Goal: Task Accomplishment & Management: Manage account settings

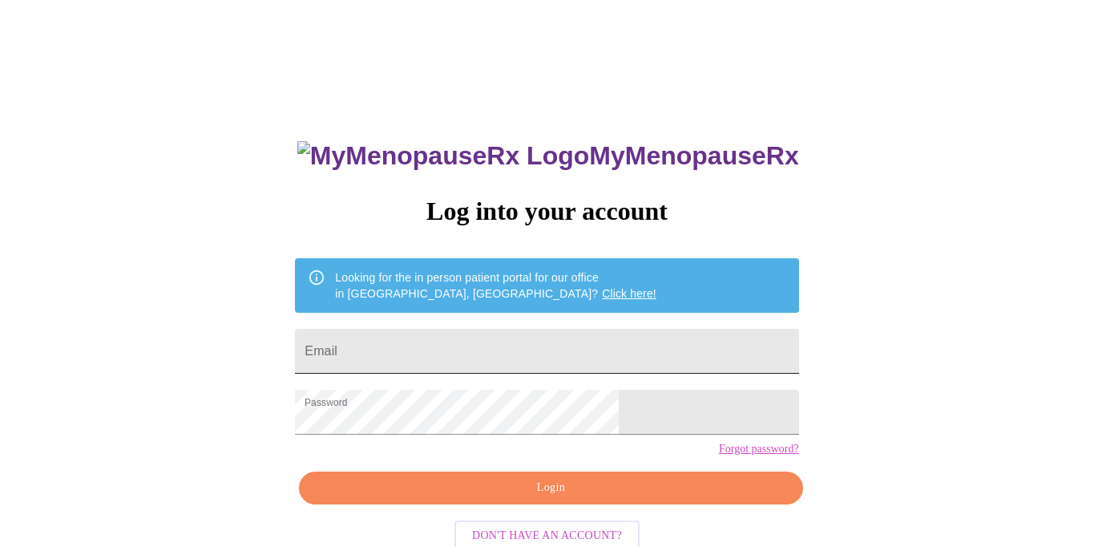
click at [433, 337] on input "Email" at bounding box center [546, 351] width 503 height 45
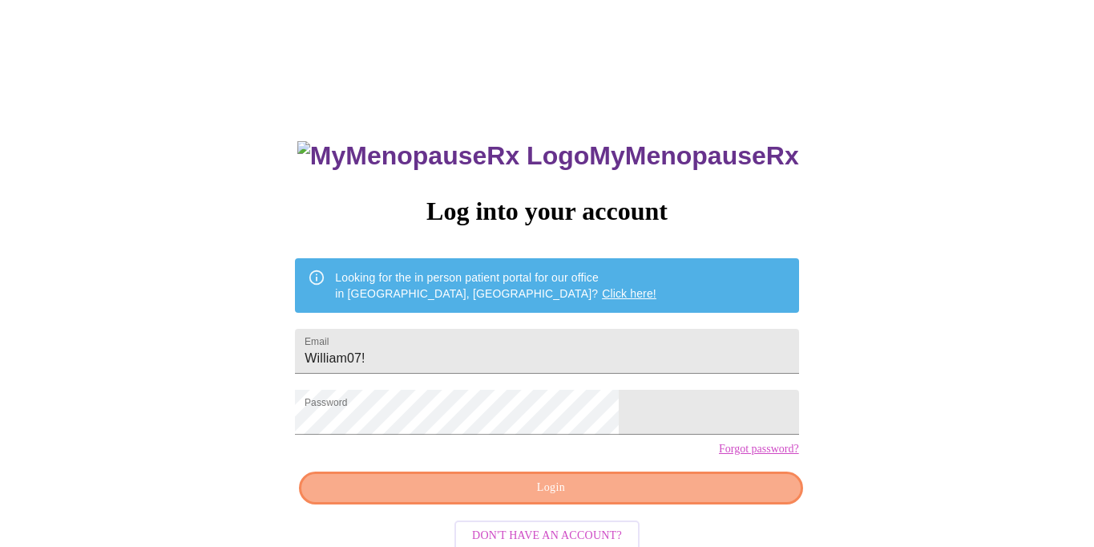
click at [657, 498] on span "Login" at bounding box center [550, 488] width 467 height 20
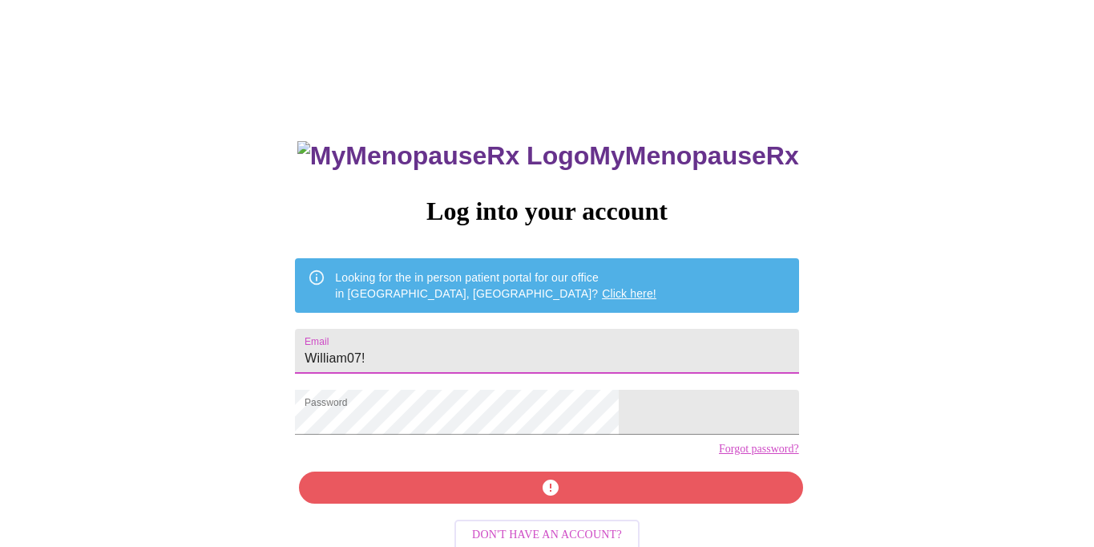
drag, startPoint x: 458, startPoint y: 347, endPoint x: 423, endPoint y: 346, distance: 34.5
click at [437, 346] on input "William07!" at bounding box center [546, 351] width 503 height 45
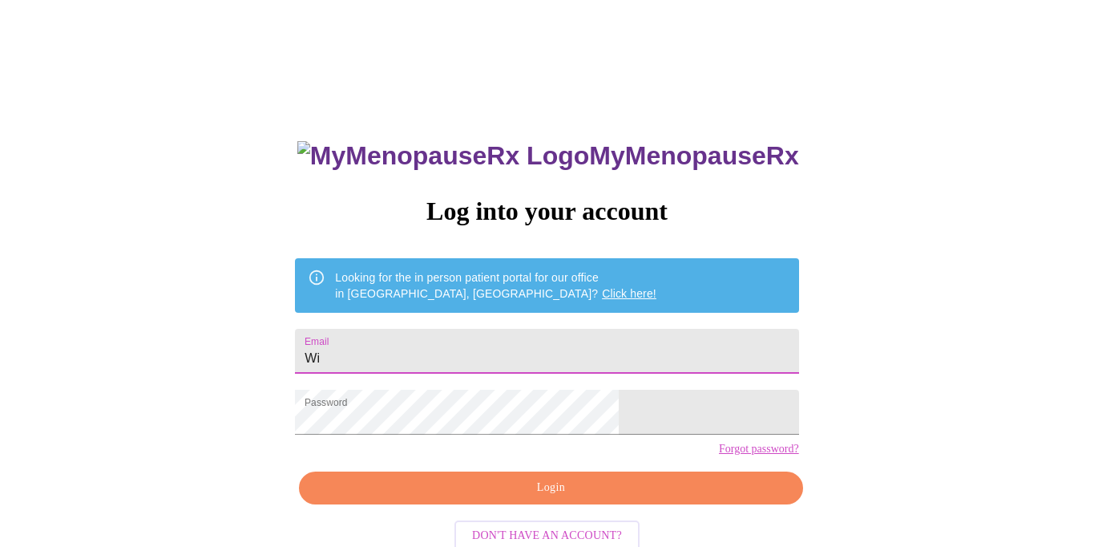
type input "W"
type input "William07"
click at [463, 498] on span "Login" at bounding box center [550, 488] width 467 height 20
drag, startPoint x: 475, startPoint y: 351, endPoint x: 374, endPoint y: 345, distance: 101.2
click at [374, 345] on div "MyMenopauseRx Log into your account Looking for the in person patient portal fo…" at bounding box center [547, 388] width 536 height 547
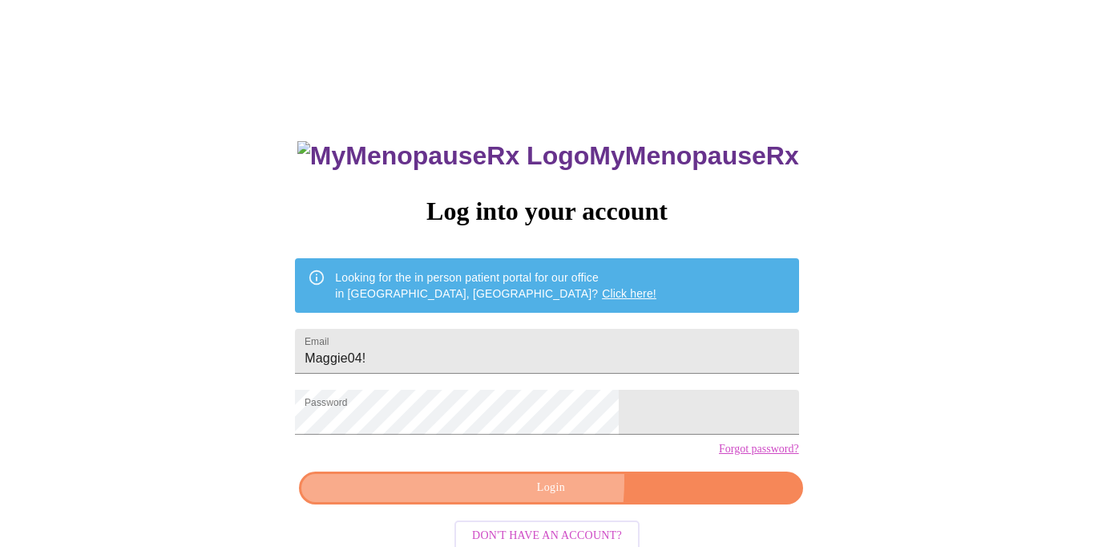
click at [455, 498] on span "Login" at bounding box center [550, 488] width 467 height 20
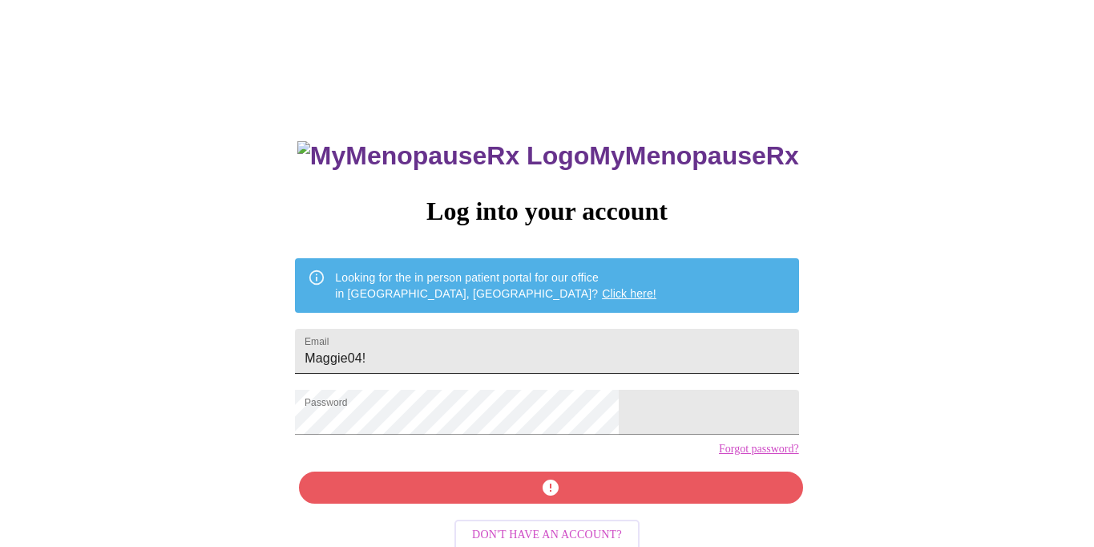
click at [479, 349] on input "Maggie04!" at bounding box center [546, 351] width 503 height 45
click at [479, 518] on div "MyMenopauseRx Log into your account Looking for the in person patient portal fo…" at bounding box center [547, 388] width 536 height 547
click at [487, 354] on input "Maggie04!!" at bounding box center [546, 351] width 503 height 45
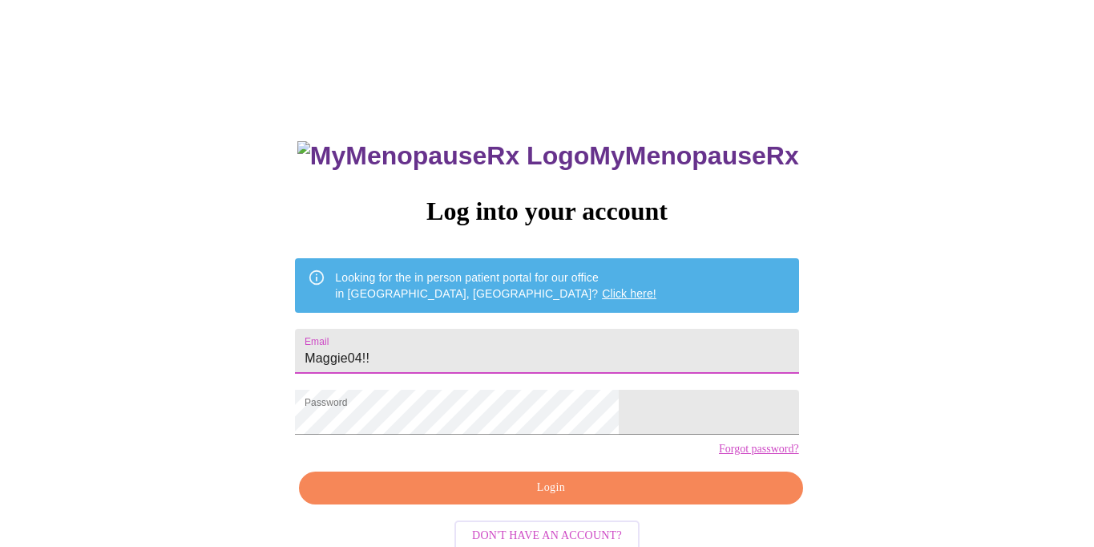
click at [491, 498] on span "Login" at bounding box center [550, 488] width 467 height 20
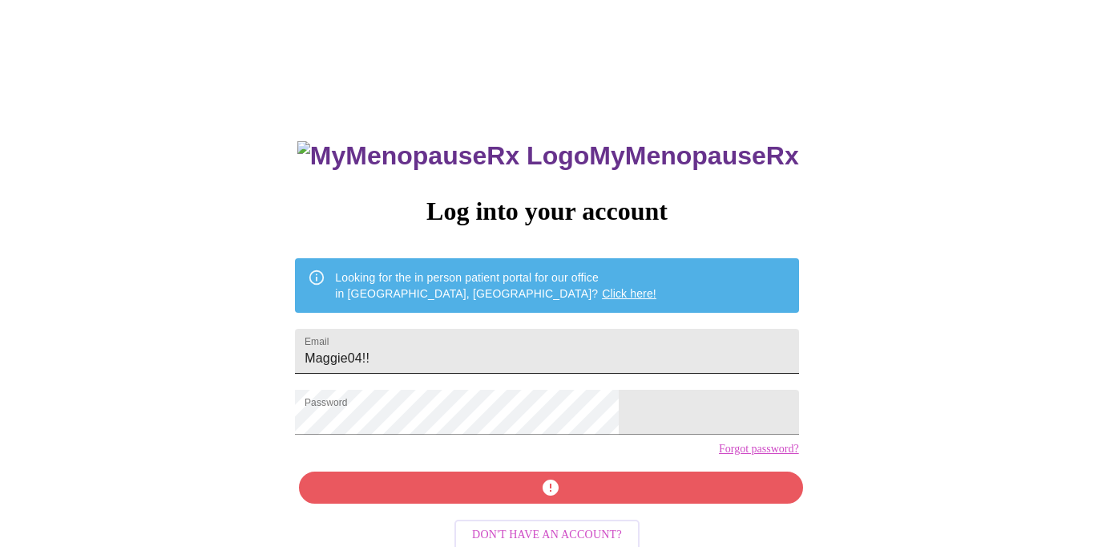
click at [471, 345] on input "Maggie04!!" at bounding box center [546, 351] width 503 height 45
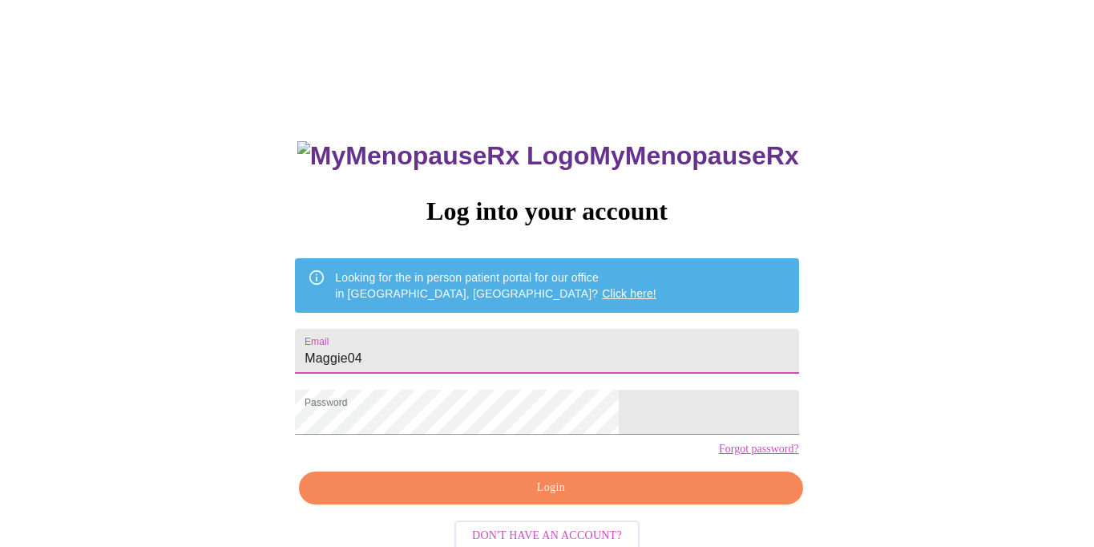
click at [512, 498] on span "Login" at bounding box center [550, 488] width 467 height 20
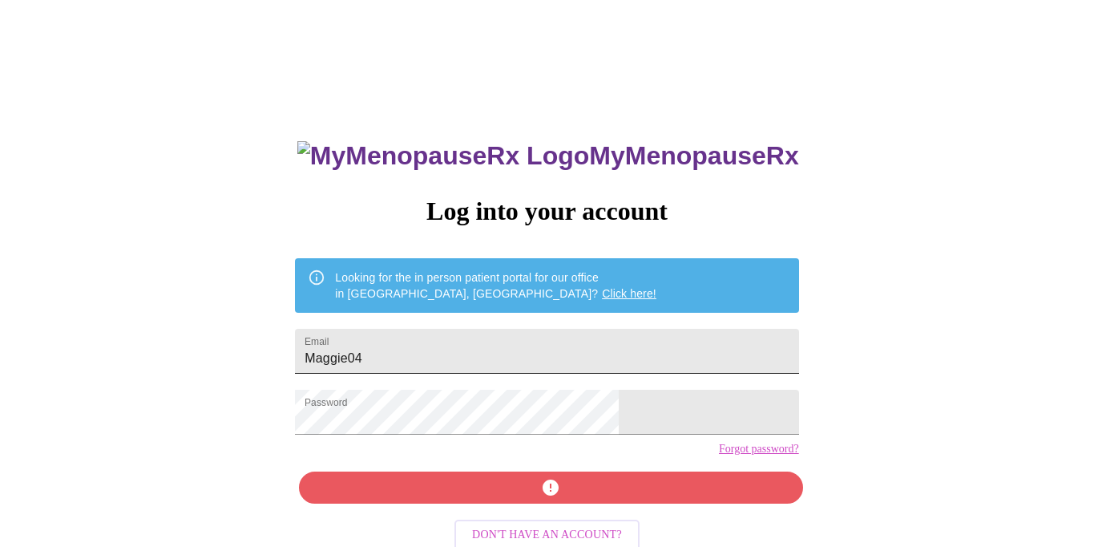
click at [490, 354] on input "Maggie04" at bounding box center [546, 351] width 503 height 45
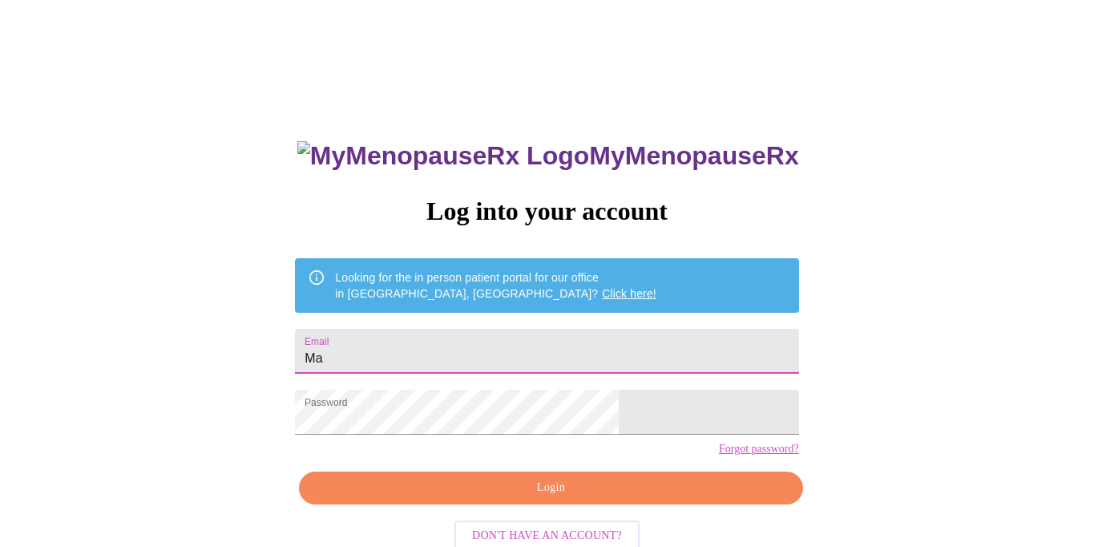
type input "M"
click at [487, 498] on span "Login" at bounding box center [550, 488] width 467 height 20
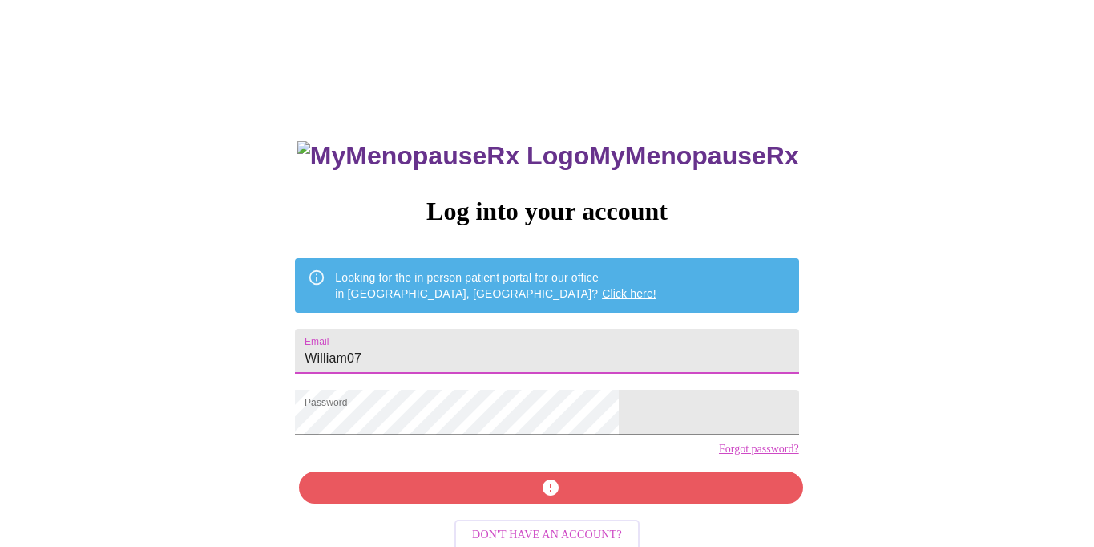
click at [472, 357] on input "William07" at bounding box center [546, 351] width 503 height 45
click at [569, 334] on input "William07!" at bounding box center [546, 351] width 503 height 45
click at [559, 362] on input "William07!" at bounding box center [546, 351] width 503 height 45
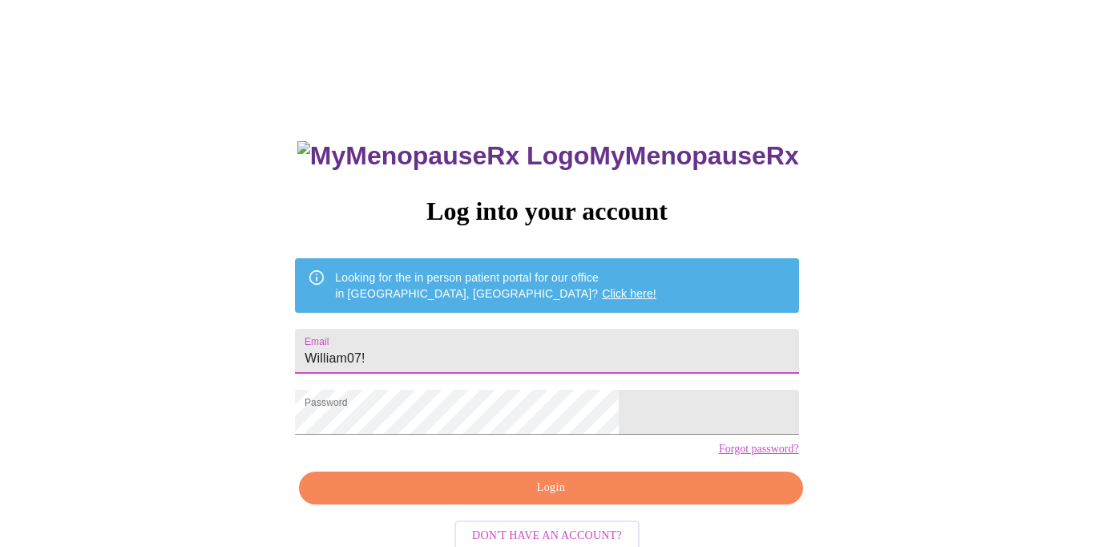
type input "William07!"
click at [719, 455] on link "Forgot password?" at bounding box center [759, 449] width 80 height 13
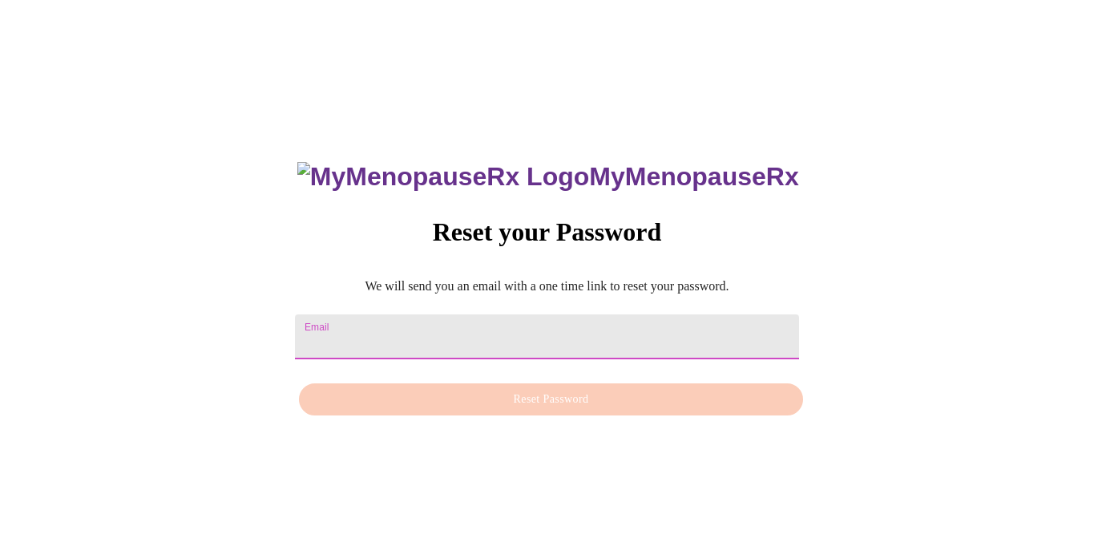
click at [533, 333] on input "Email" at bounding box center [546, 336] width 503 height 45
type input "001.elizabeth.clark@gmail.com"
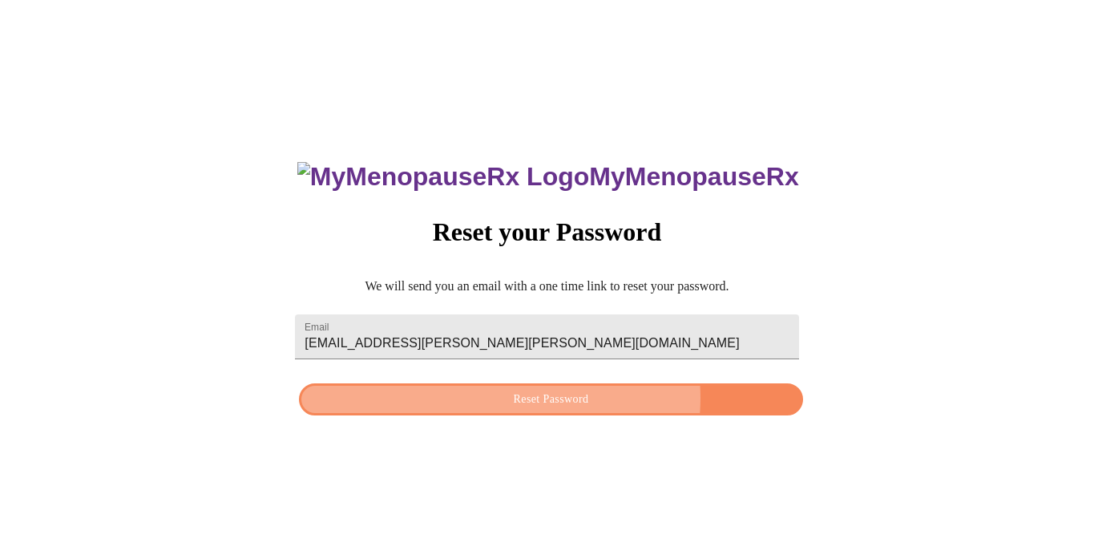
click at [553, 401] on span "Reset Password" at bounding box center [550, 400] width 467 height 20
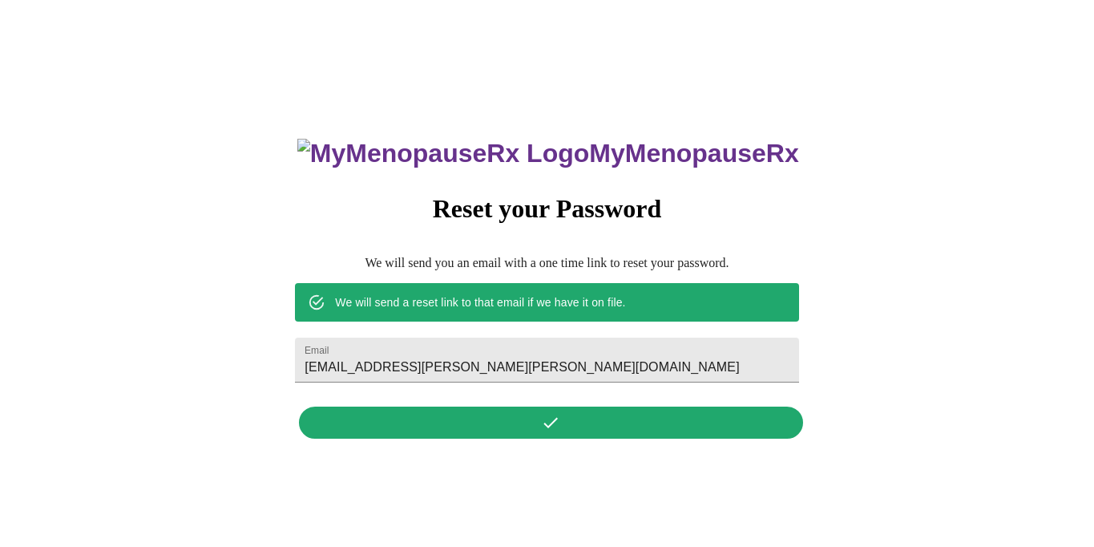
click at [622, 419] on div "MyMenopauseRx Reset your Password We will send you an email with a one time lin…" at bounding box center [547, 280] width 536 height 334
click at [623, 439] on div "MyMenopauseRx Reset your Password We will send you an email with a one time lin…" at bounding box center [547, 280] width 536 height 334
click at [682, 431] on div "MyMenopauseRx Reset your Password We will send you an email with a one time lin…" at bounding box center [547, 280] width 536 height 334
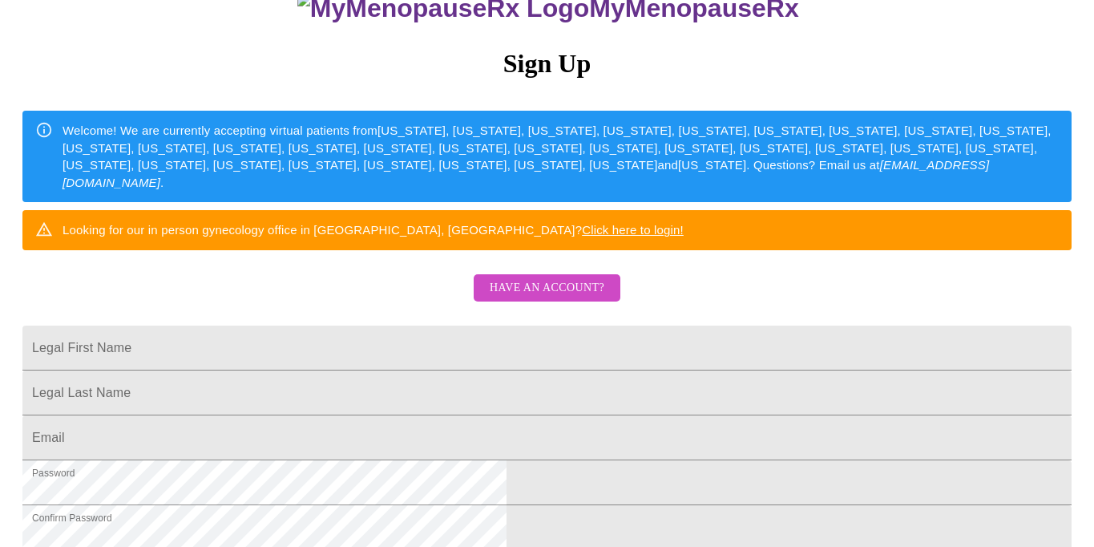
scroll to position [160, 0]
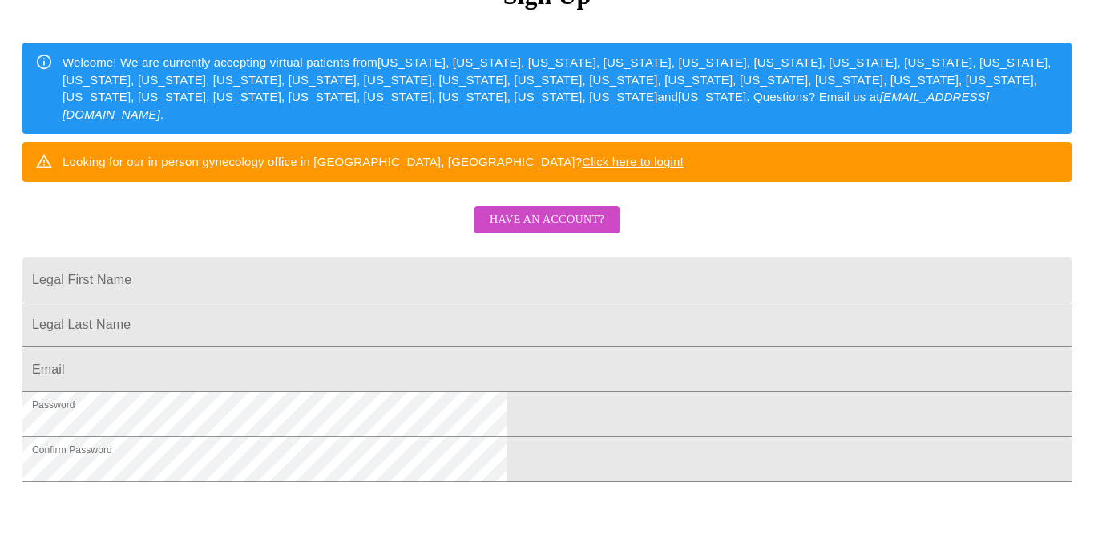
click at [512, 230] on span "Have an account?" at bounding box center [547, 220] width 115 height 20
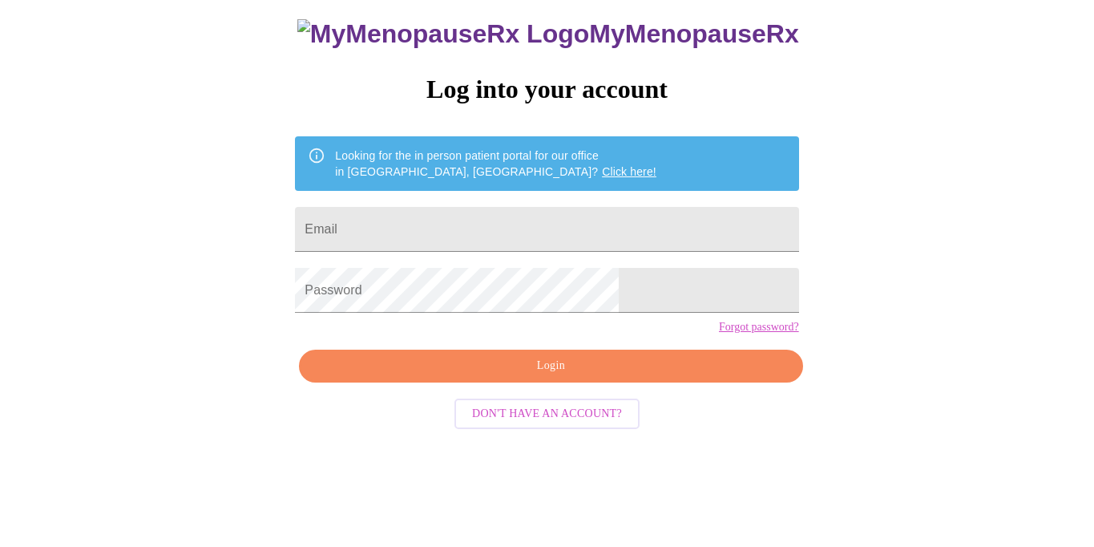
scroll to position [38, 0]
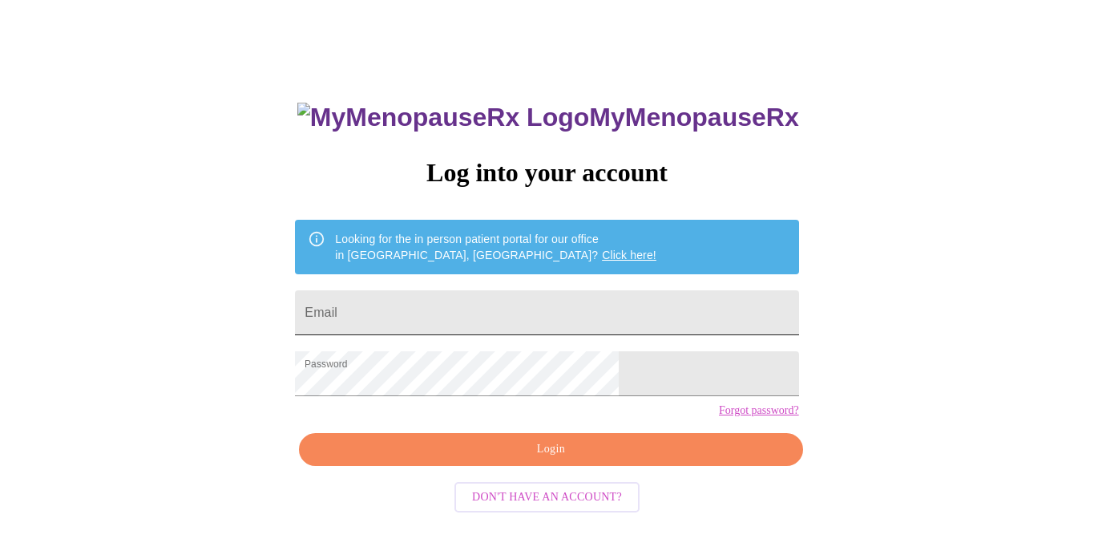
click at [471, 304] on input "Email" at bounding box center [546, 312] width 503 height 45
type input "Skinnyme!"
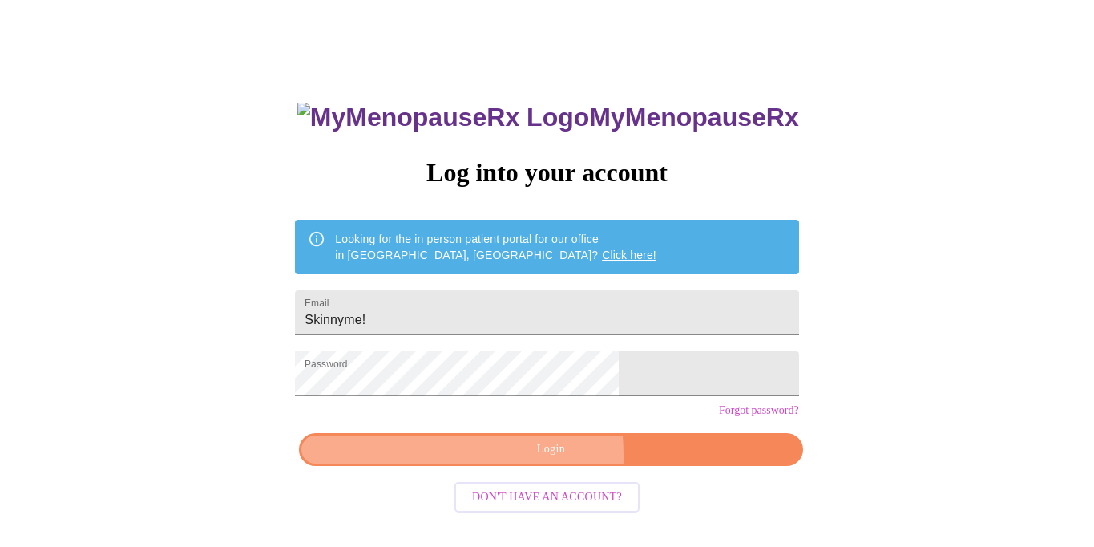
click at [459, 459] on span "Login" at bounding box center [550, 449] width 467 height 20
click at [479, 459] on span "Login" at bounding box center [550, 449] width 467 height 20
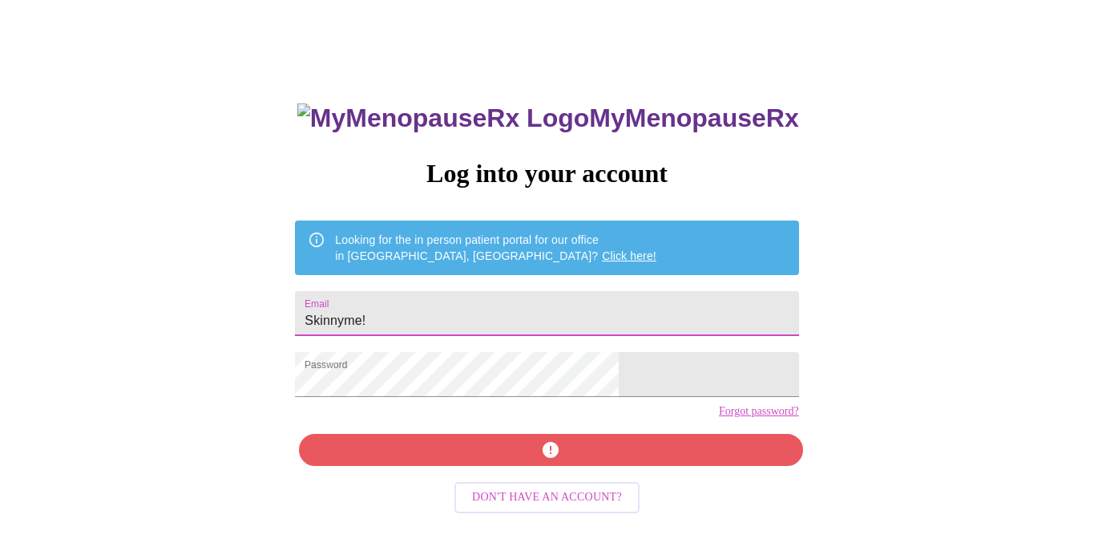
click at [545, 317] on input "Skinnyme!" at bounding box center [546, 313] width 503 height 45
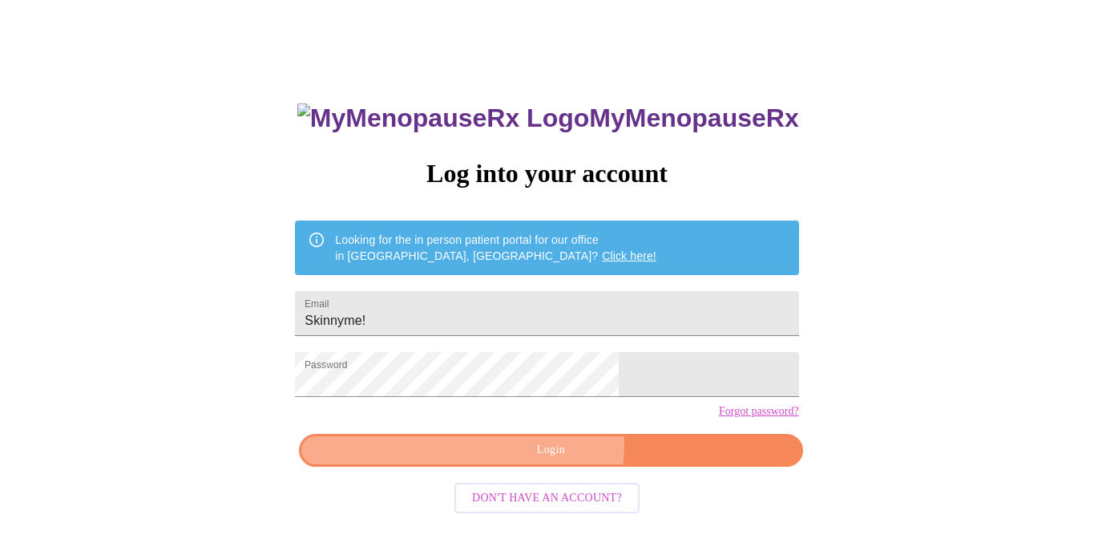
click at [530, 460] on span "Login" at bounding box center [550, 450] width 467 height 20
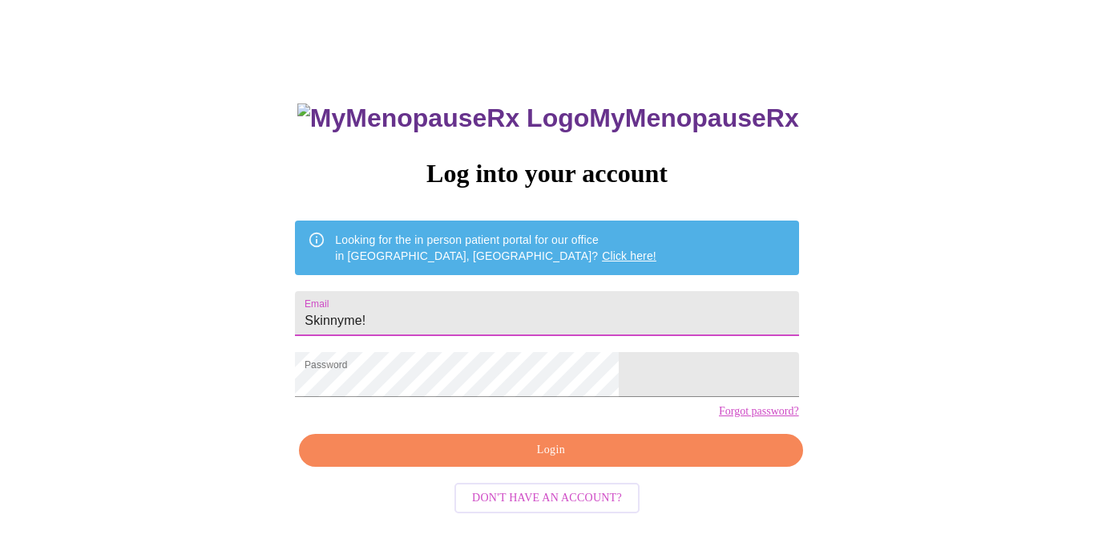
drag, startPoint x: 532, startPoint y: 323, endPoint x: 378, endPoint y: 297, distance: 157.0
click at [378, 297] on div "MyMenopauseRx Log into your account Looking for the in person patient portal fo…" at bounding box center [547, 351] width 536 height 547
type input "001.elizabeth.clark@gmail.com"
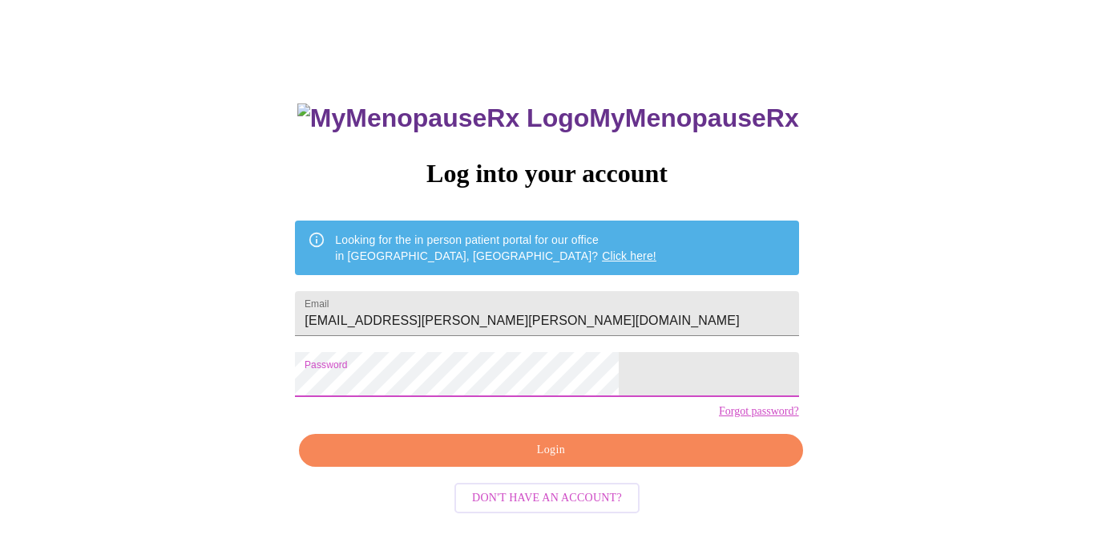
click at [354, 387] on div "MyMenopauseRx Log into your account Looking for the in person patient portal fo…" at bounding box center [547, 297] width 1082 height 656
click at [419, 460] on span "Login" at bounding box center [550, 450] width 467 height 20
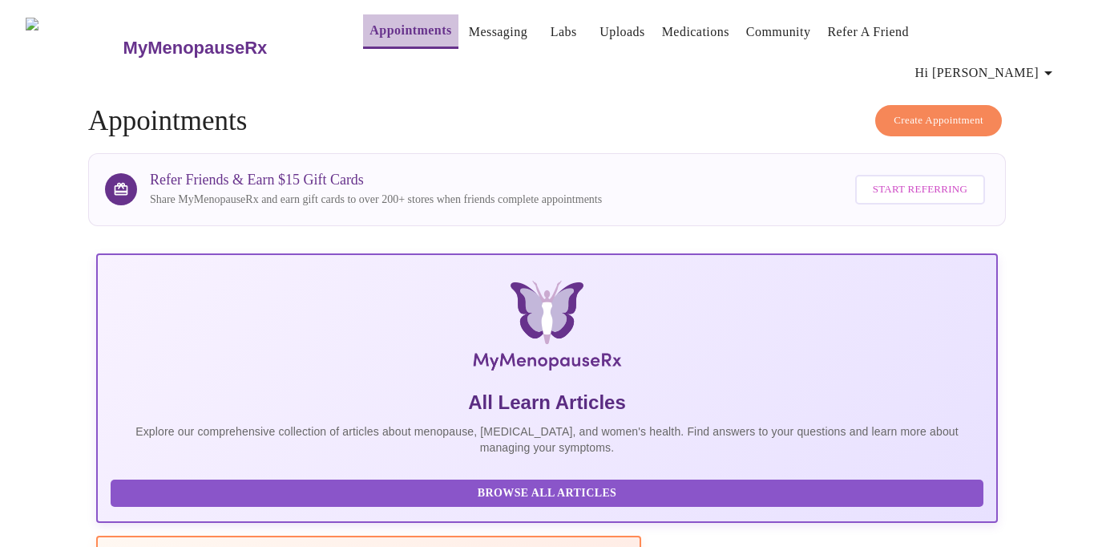
click at [370, 39] on link "Appointments" at bounding box center [411, 30] width 82 height 22
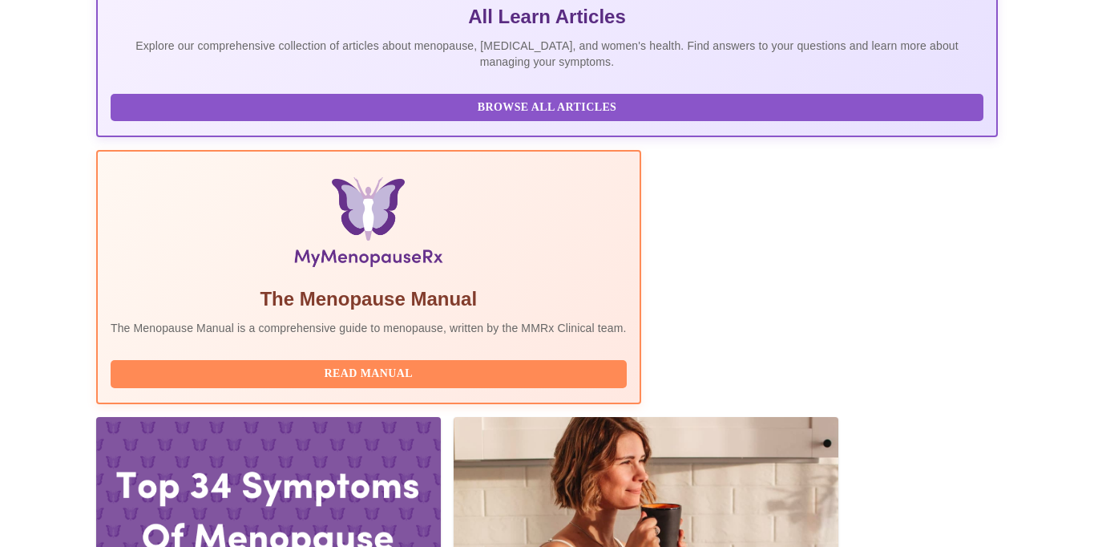
scroll to position [383, 0]
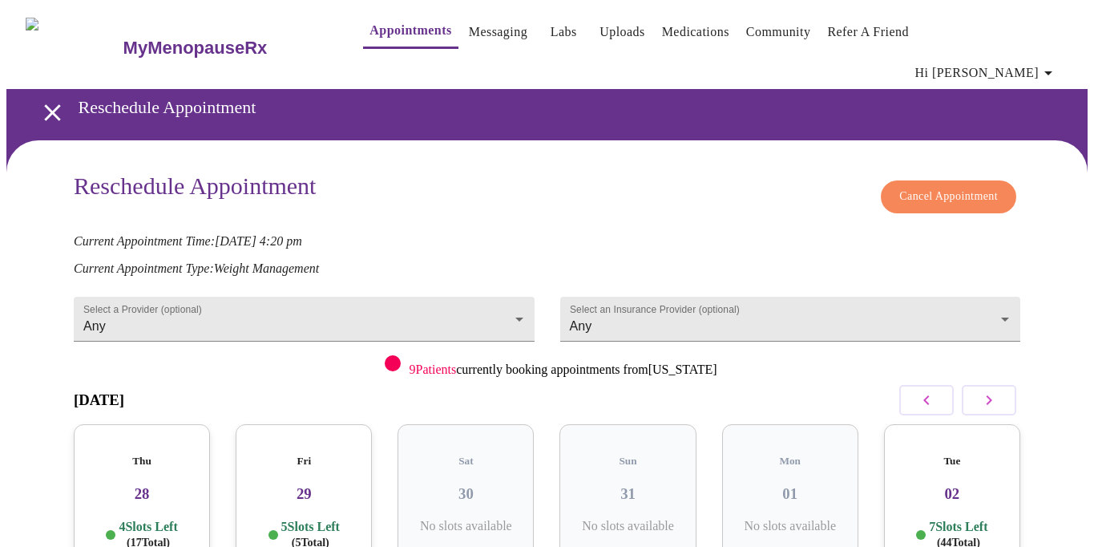
click at [995, 390] on icon "button" at bounding box center [989, 399] width 19 height 19
click at [655, 485] on h3 "05" at bounding box center [627, 494] width 111 height 18
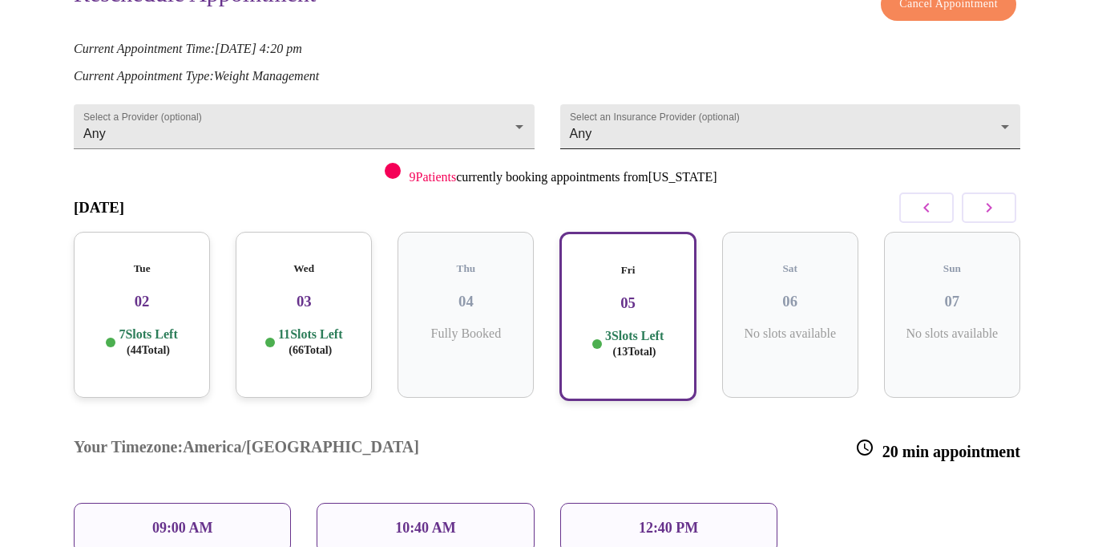
scroll to position [255, 0]
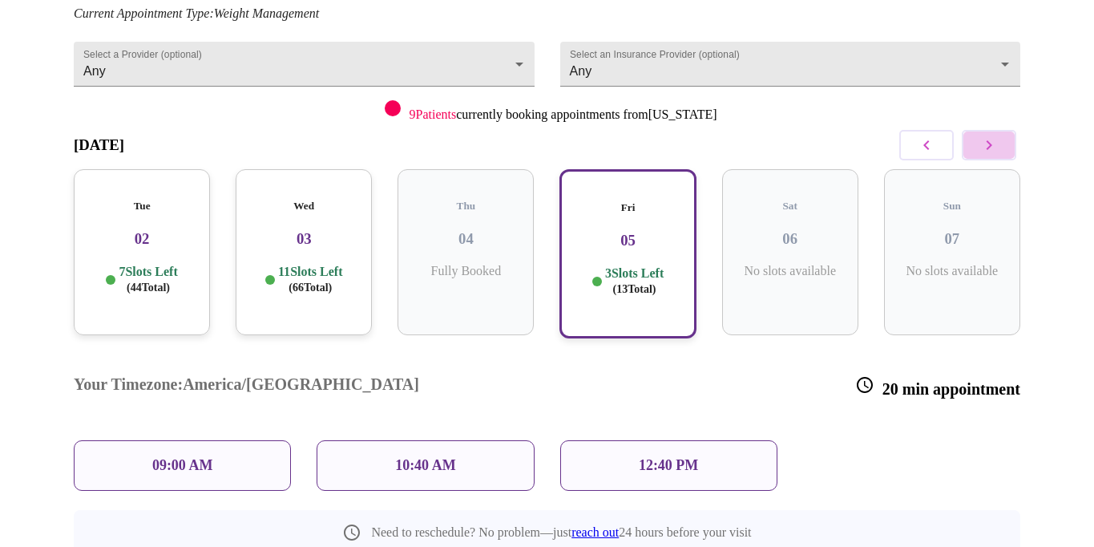
click at [991, 135] on icon "button" at bounding box center [989, 144] width 19 height 19
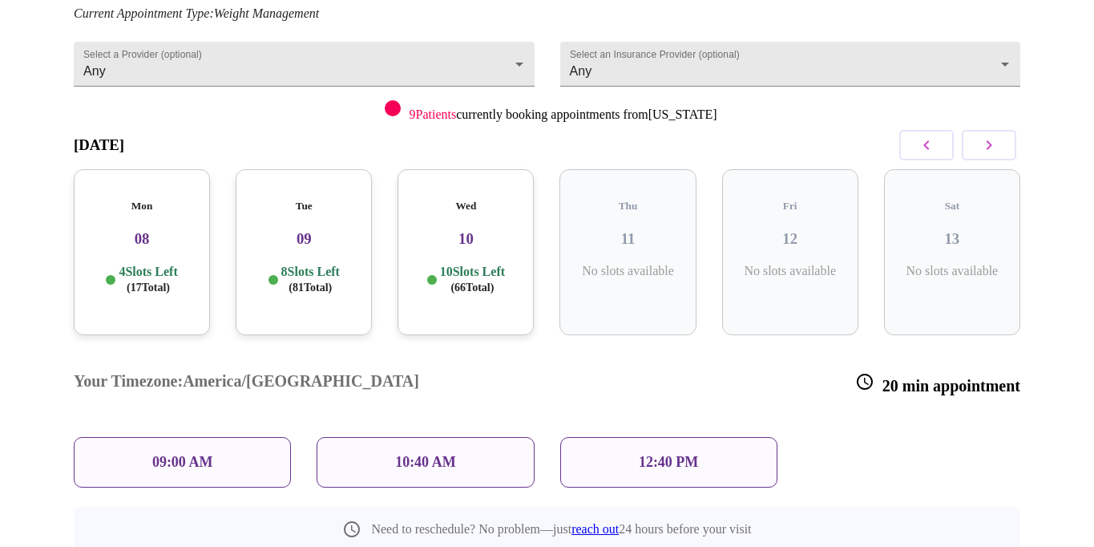
scroll to position [126, 0]
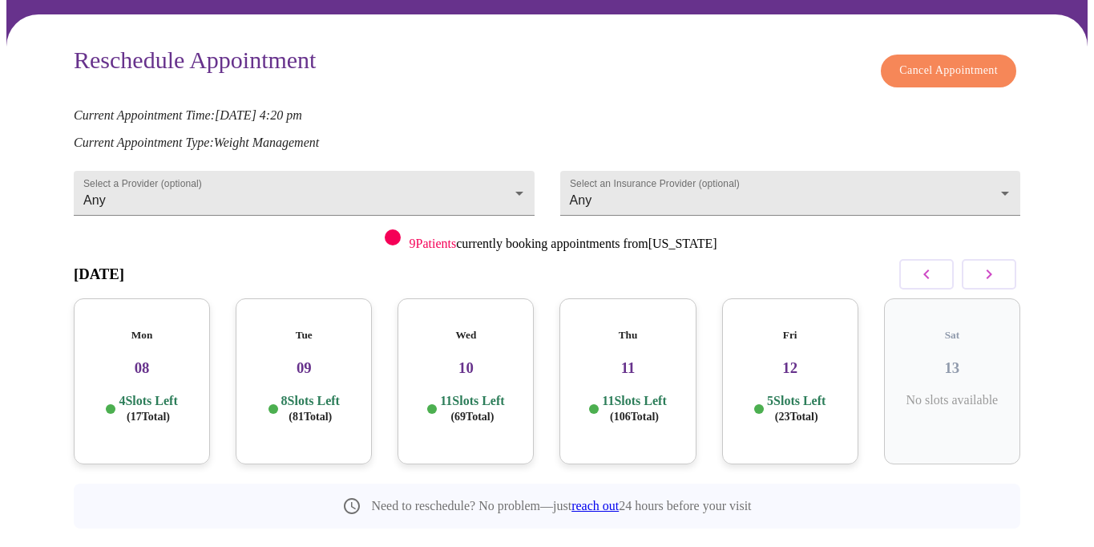
click at [306, 359] on h3 "09" at bounding box center [304, 368] width 111 height 18
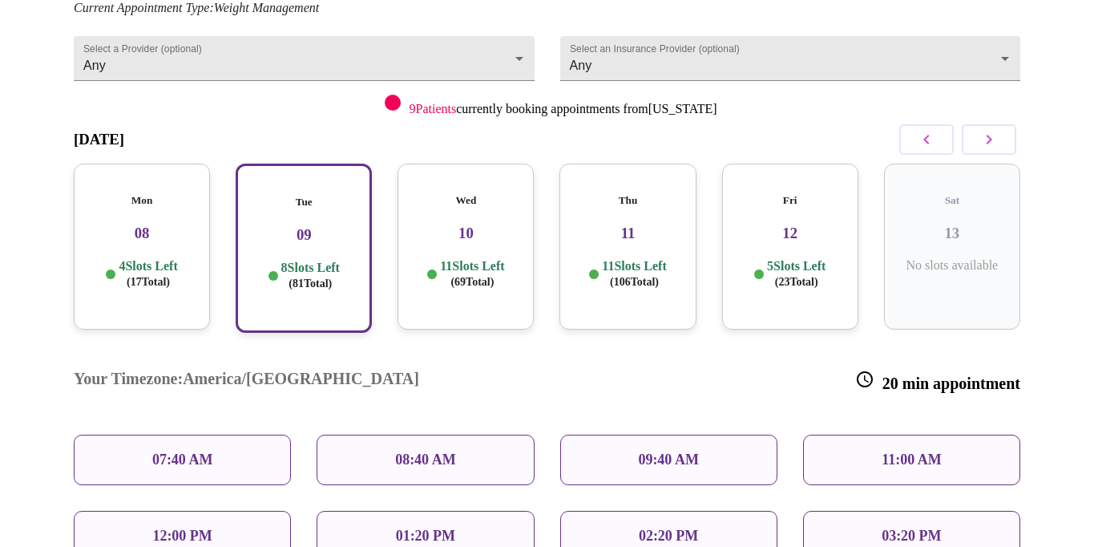
scroll to position [336, 0]
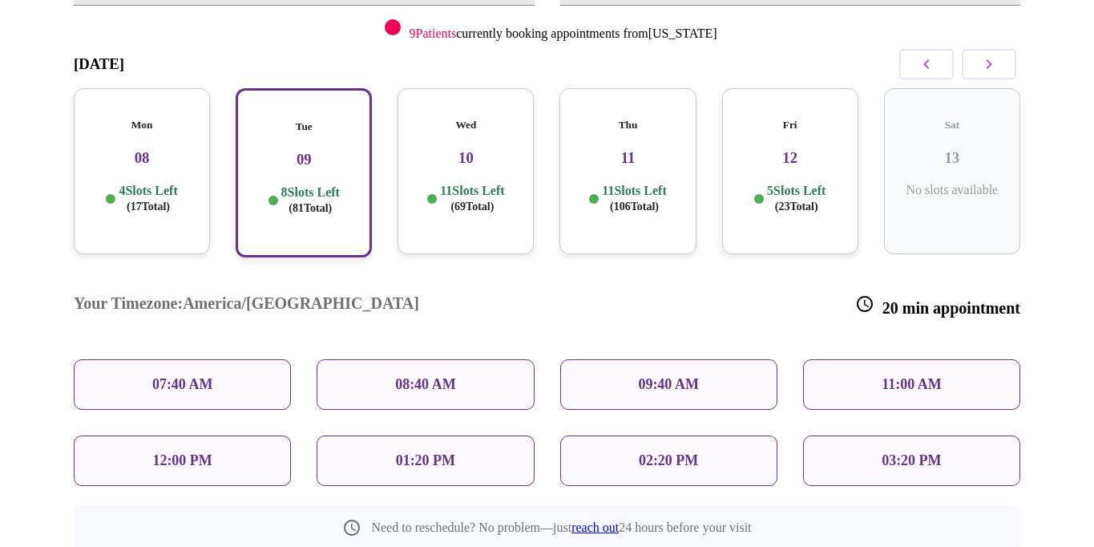
click at [134, 149] on h3 "08" at bounding box center [142, 158] width 111 height 18
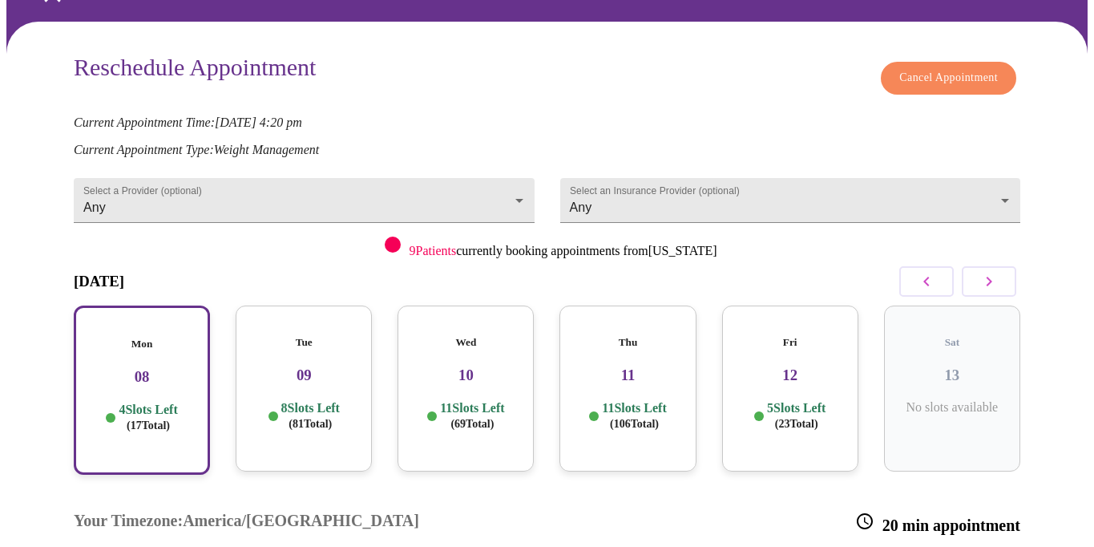
scroll to position [0, 0]
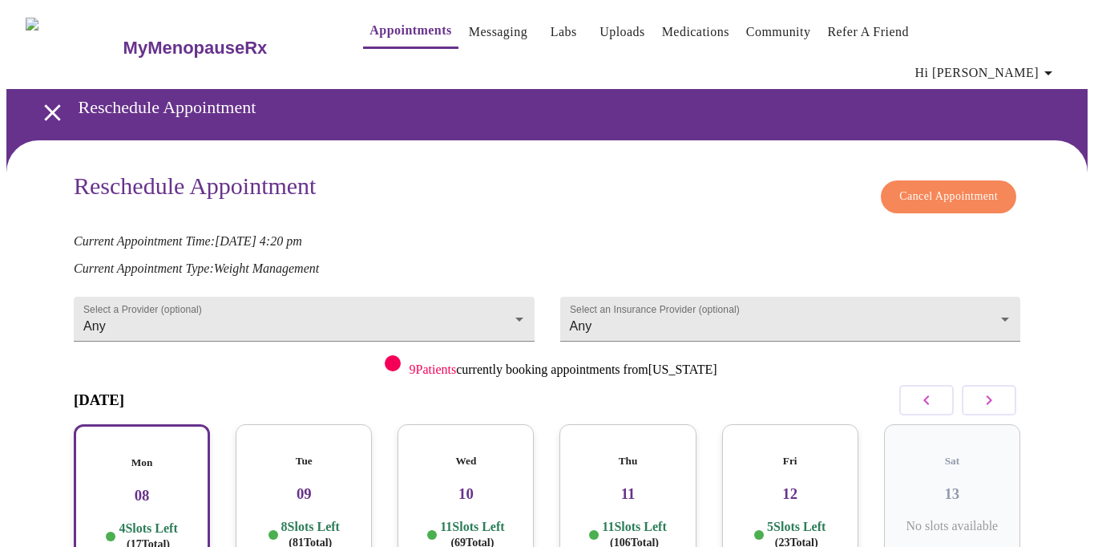
click at [44, 104] on icon "open drawer" at bounding box center [52, 112] width 16 height 16
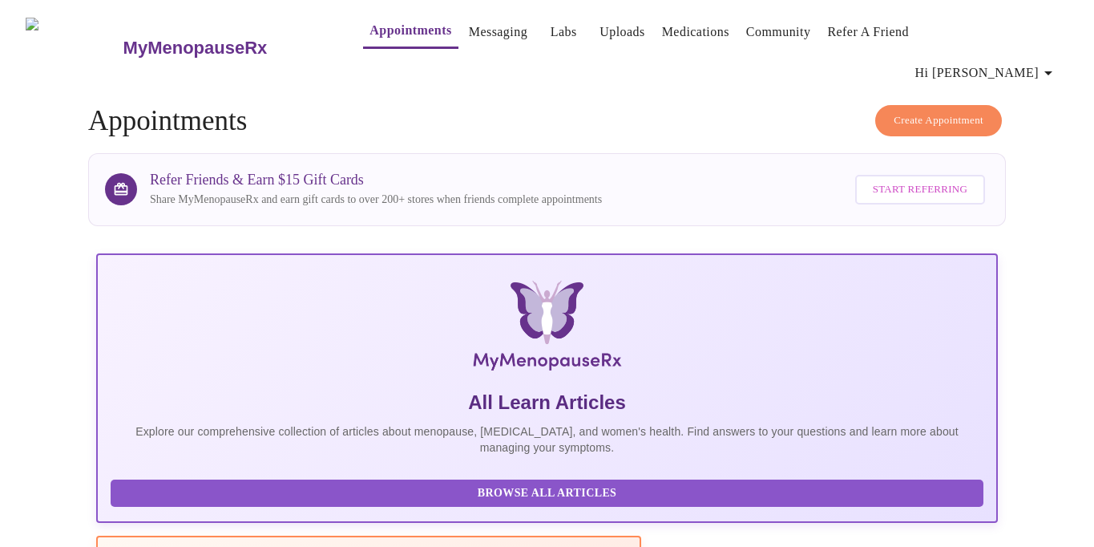
click at [390, 42] on link "Appointments" at bounding box center [411, 30] width 82 height 22
